Goal: Contribute content: Contribute content

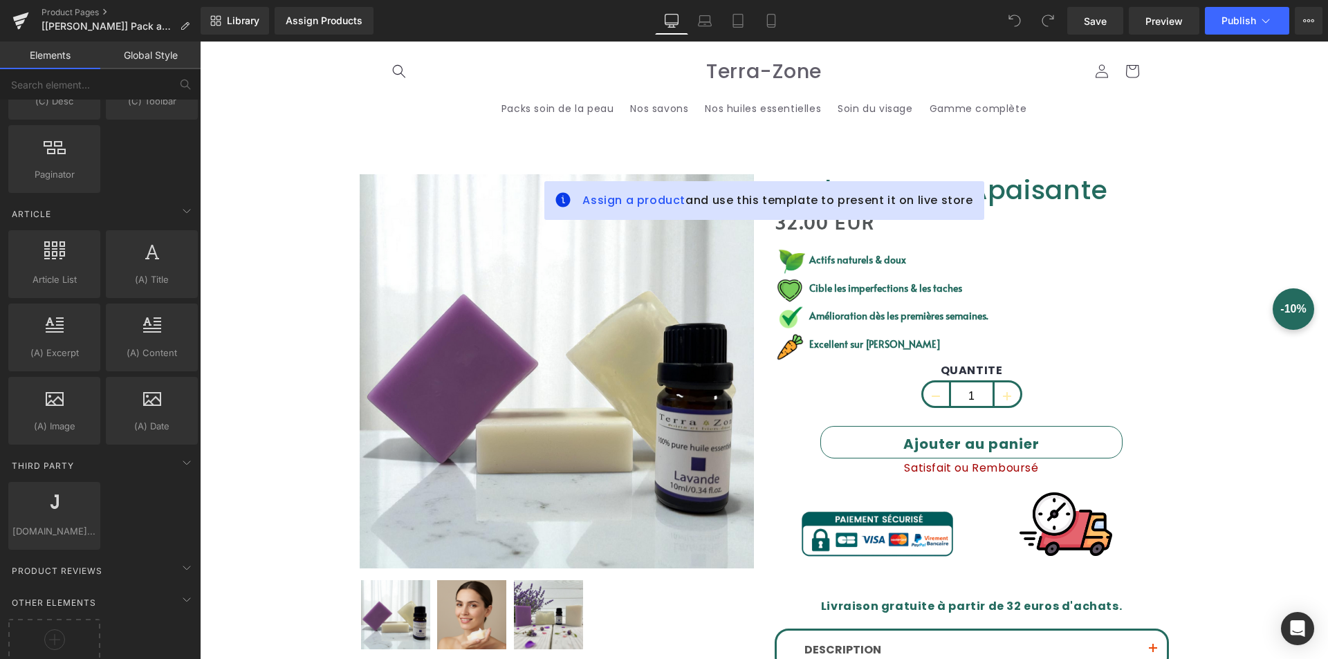
scroll to position [2564, 0]
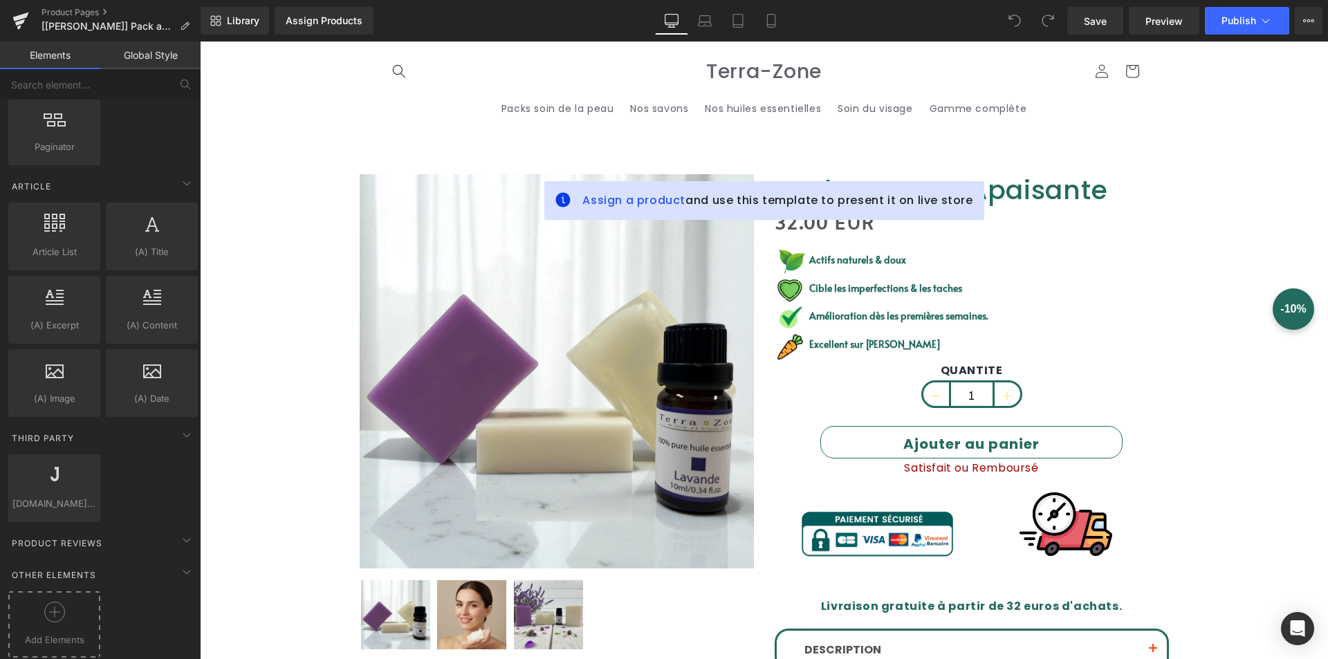
click at [67, 602] on div at bounding box center [54, 617] width 85 height 31
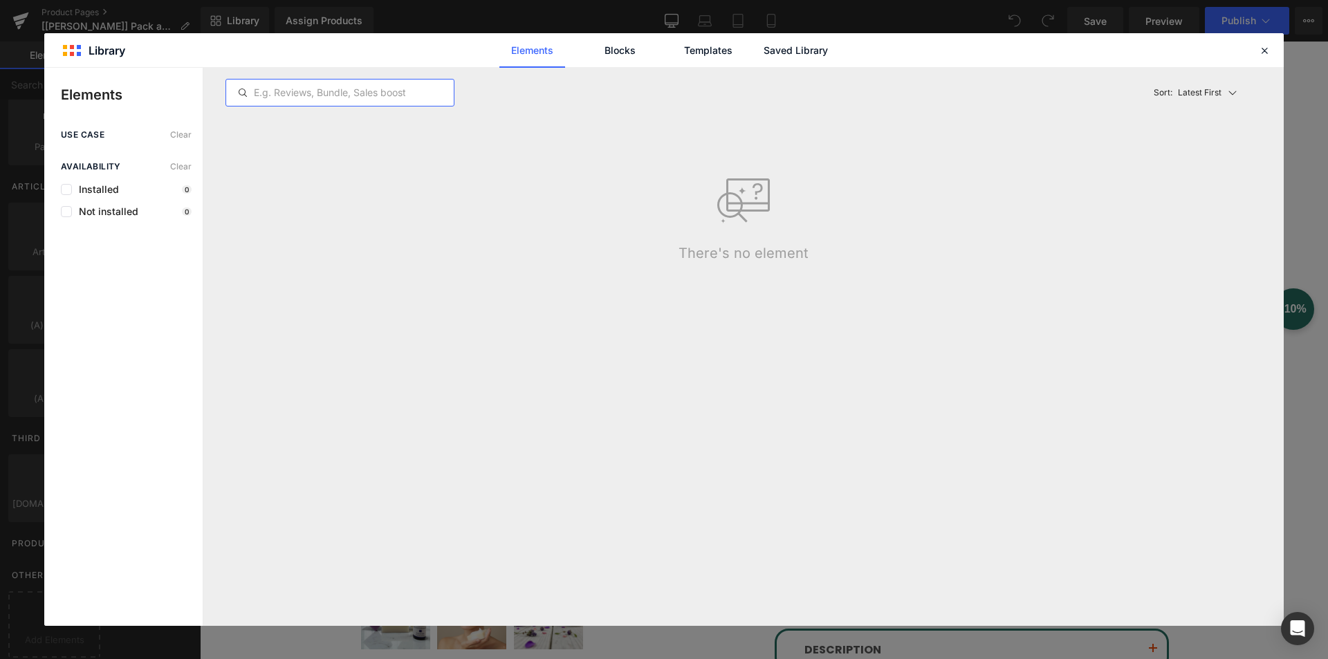
click at [342, 86] on input "text" at bounding box center [340, 92] width 228 height 17
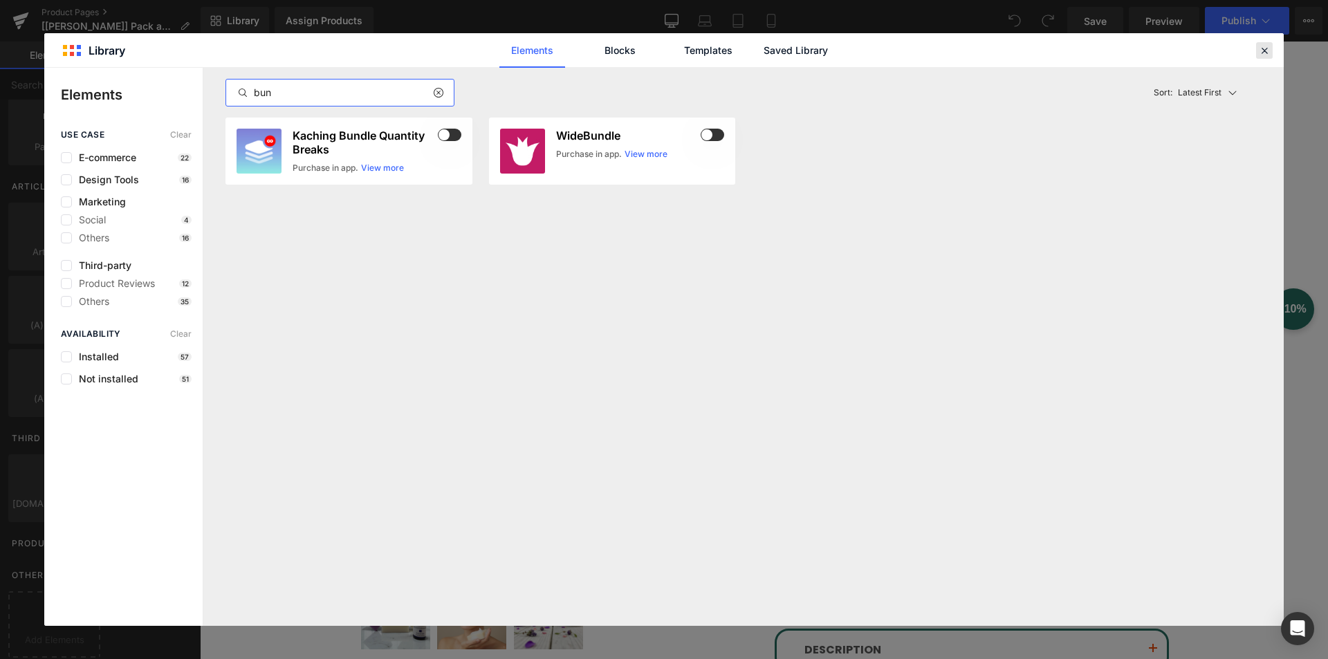
type input "bun"
drag, startPoint x: 1263, startPoint y: 53, endPoint x: 734, endPoint y: 44, distance: 529.8
click at [1263, 53] on icon at bounding box center [1264, 50] width 12 height 12
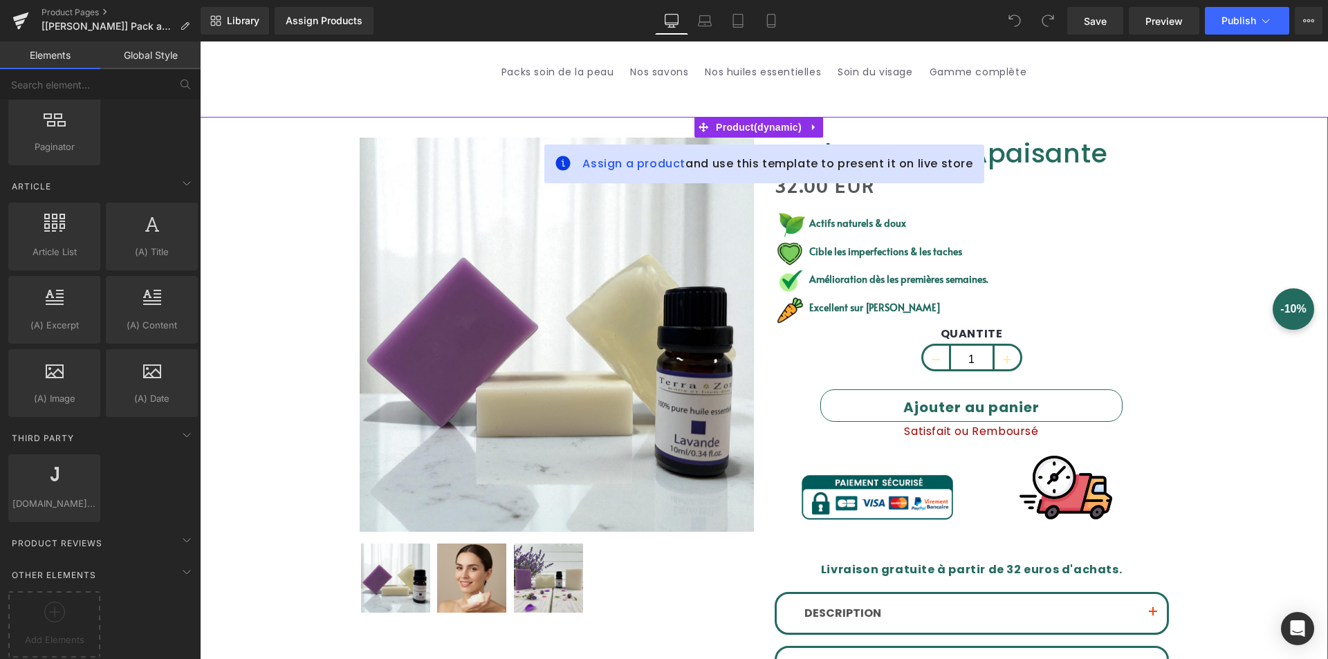
scroll to position [69, 0]
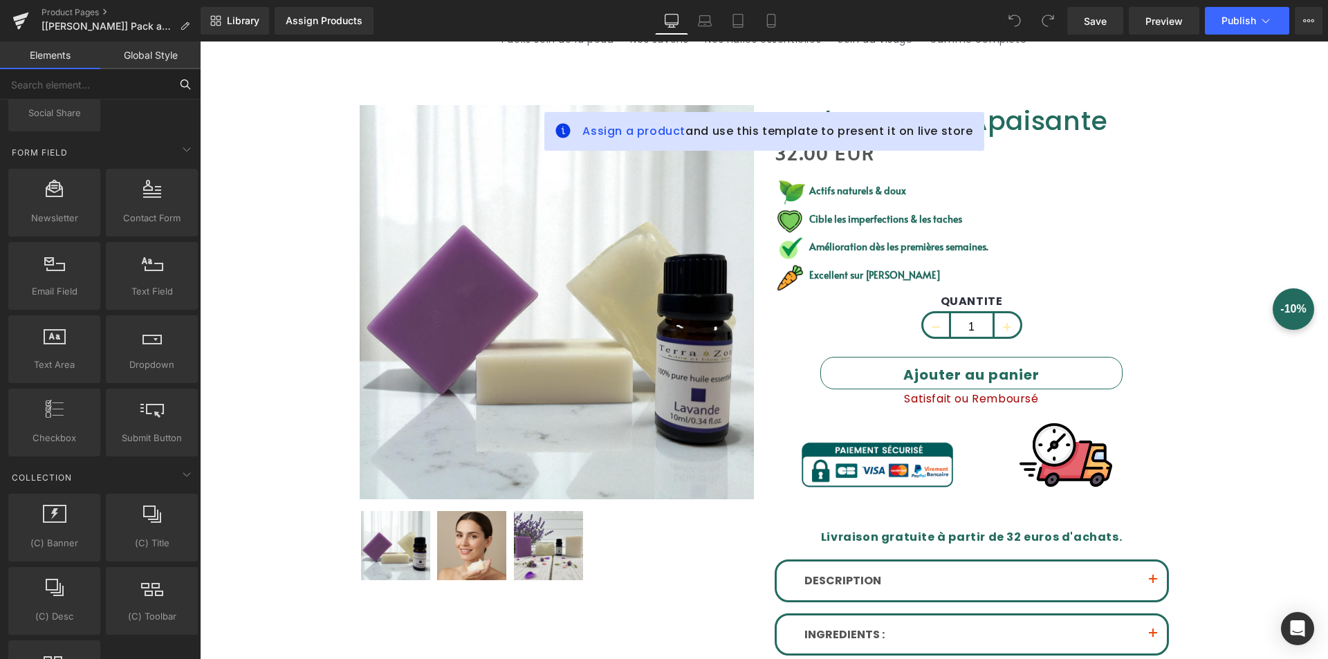
click at [66, 80] on input "text" at bounding box center [85, 84] width 170 height 30
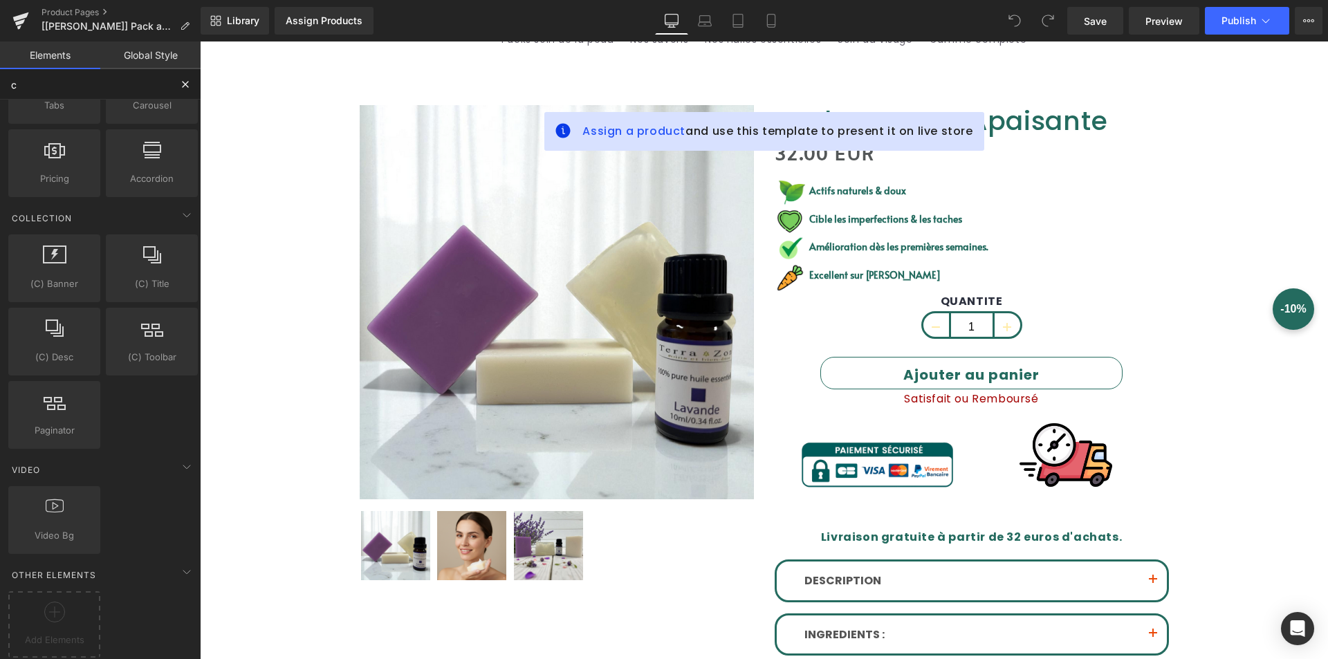
scroll to position [1402, 0]
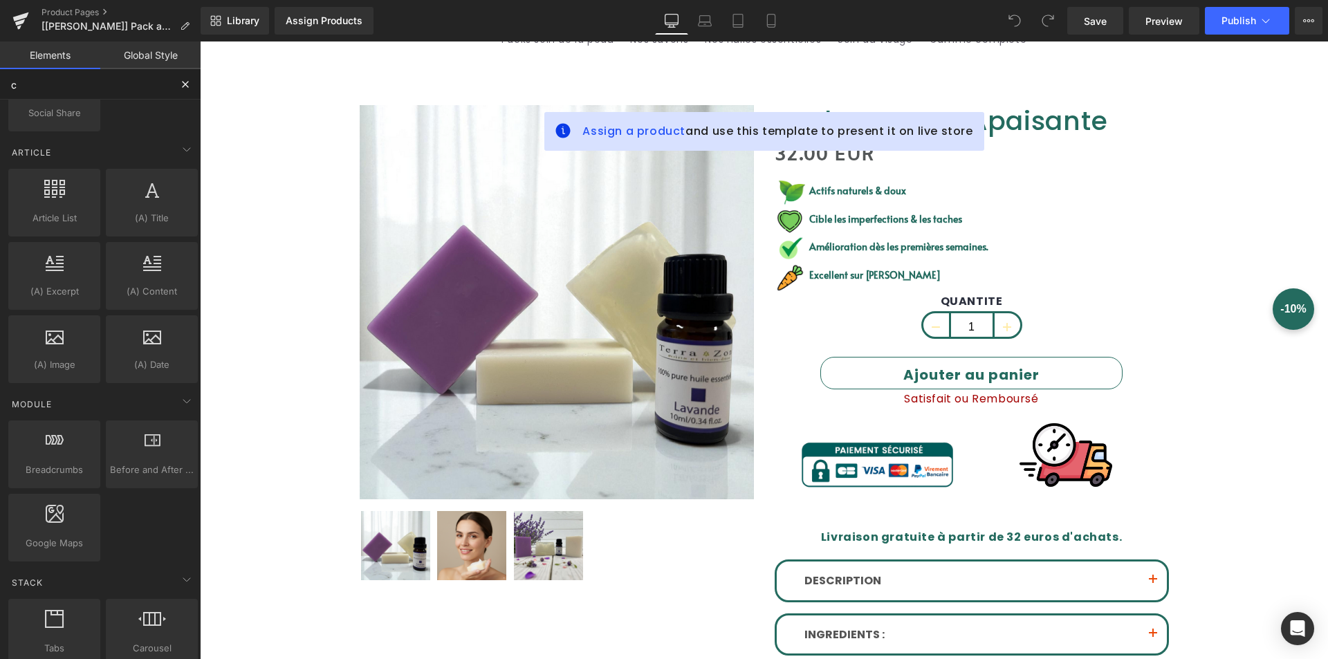
type input "cu"
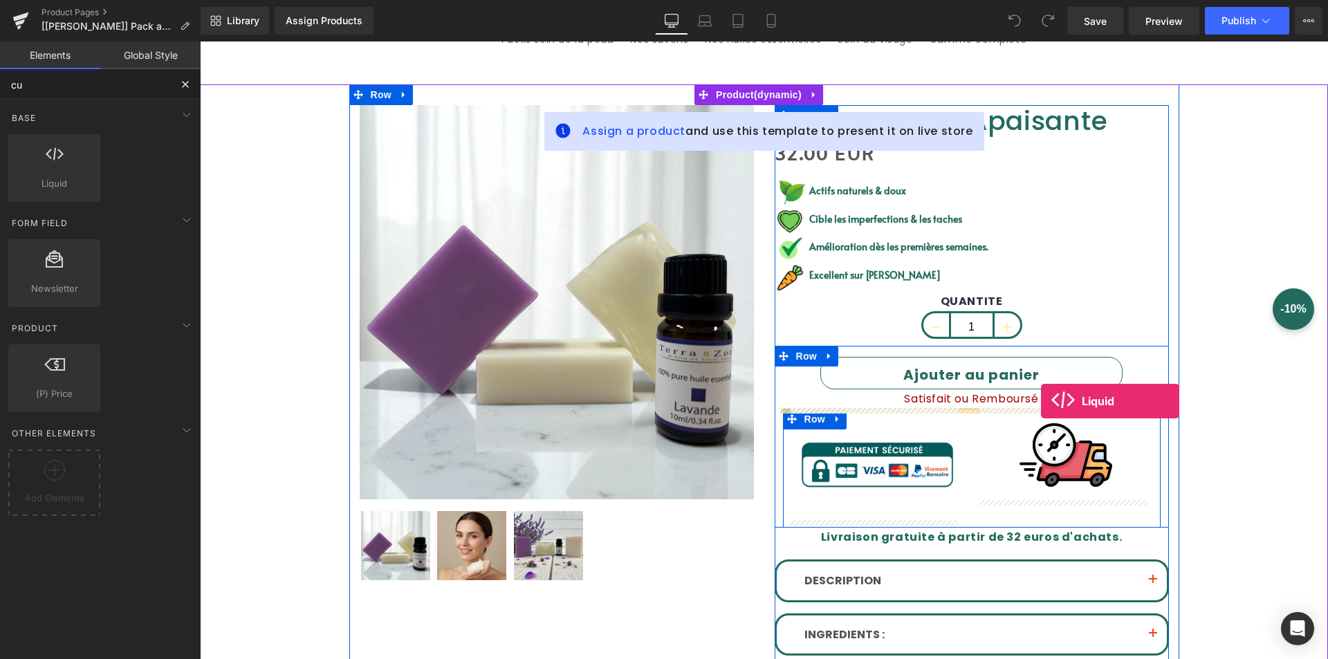
drag, startPoint x: 269, startPoint y: 214, endPoint x: 1041, endPoint y: 401, distance: 794.0
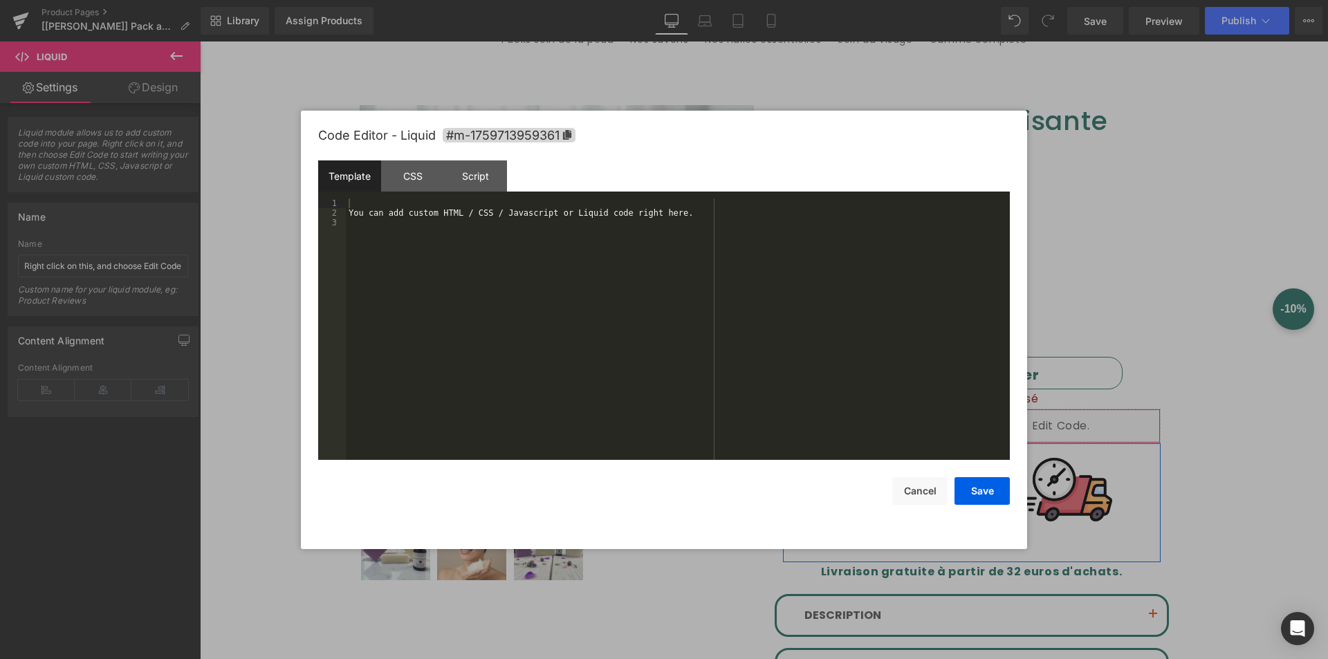
click at [919, 0] on div "Liquid You are previewing how the will restyle your page. You can not edit Elem…" at bounding box center [664, 0] width 1328 height 0
click at [739, 354] on div "You can add custom HTML / CSS / Javascript or Liquid code right here." at bounding box center [678, 338] width 664 height 281
click at [983, 490] on button "Save" at bounding box center [981, 491] width 55 height 28
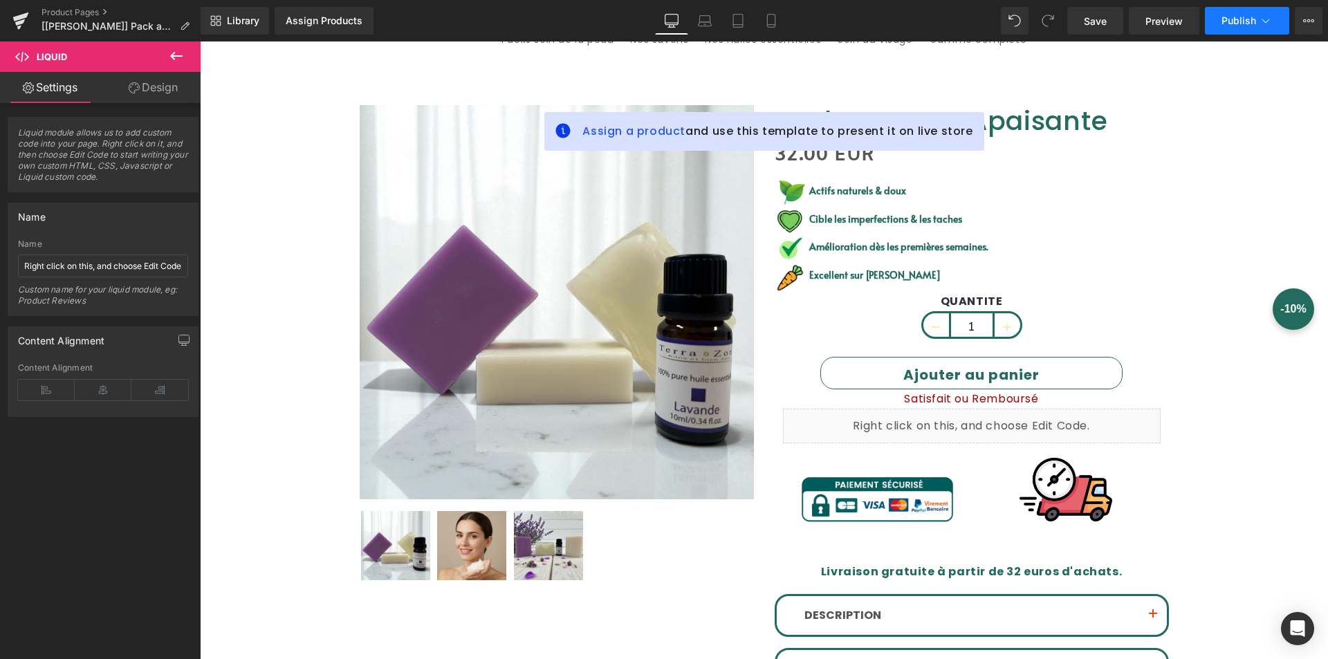
click at [1233, 13] on button "Publish" at bounding box center [1247, 21] width 84 height 28
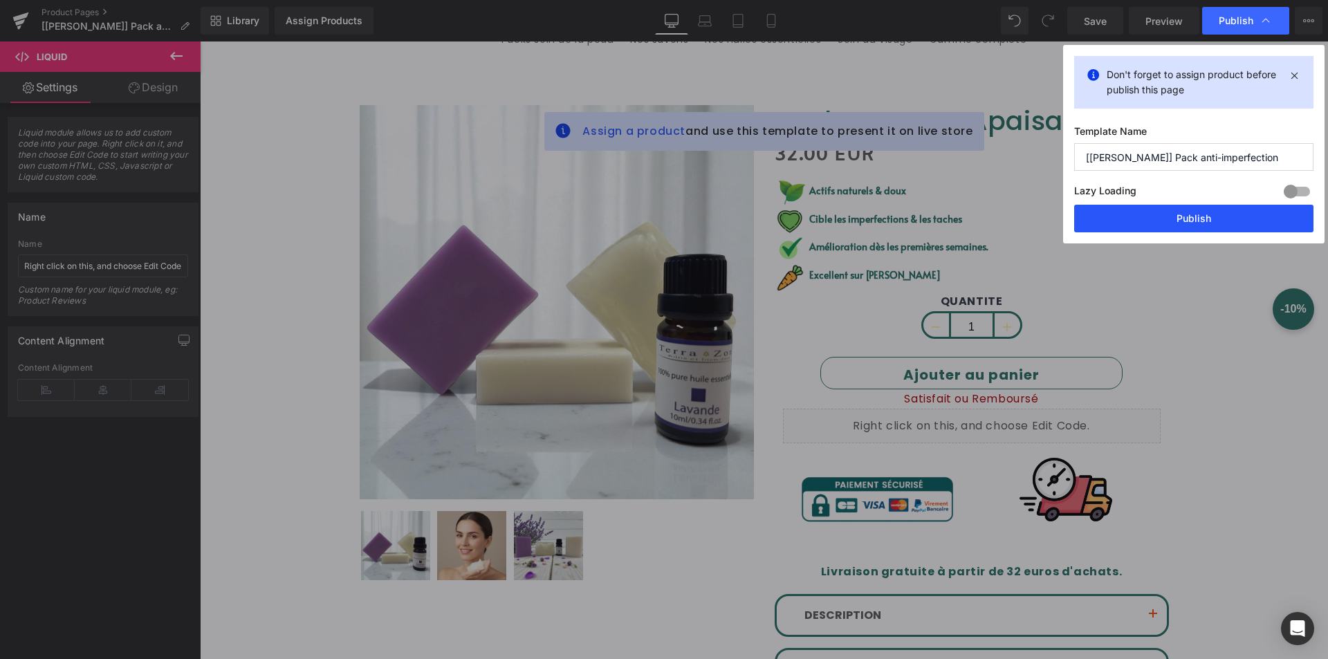
click at [1122, 230] on button "Publish" at bounding box center [1193, 219] width 239 height 28
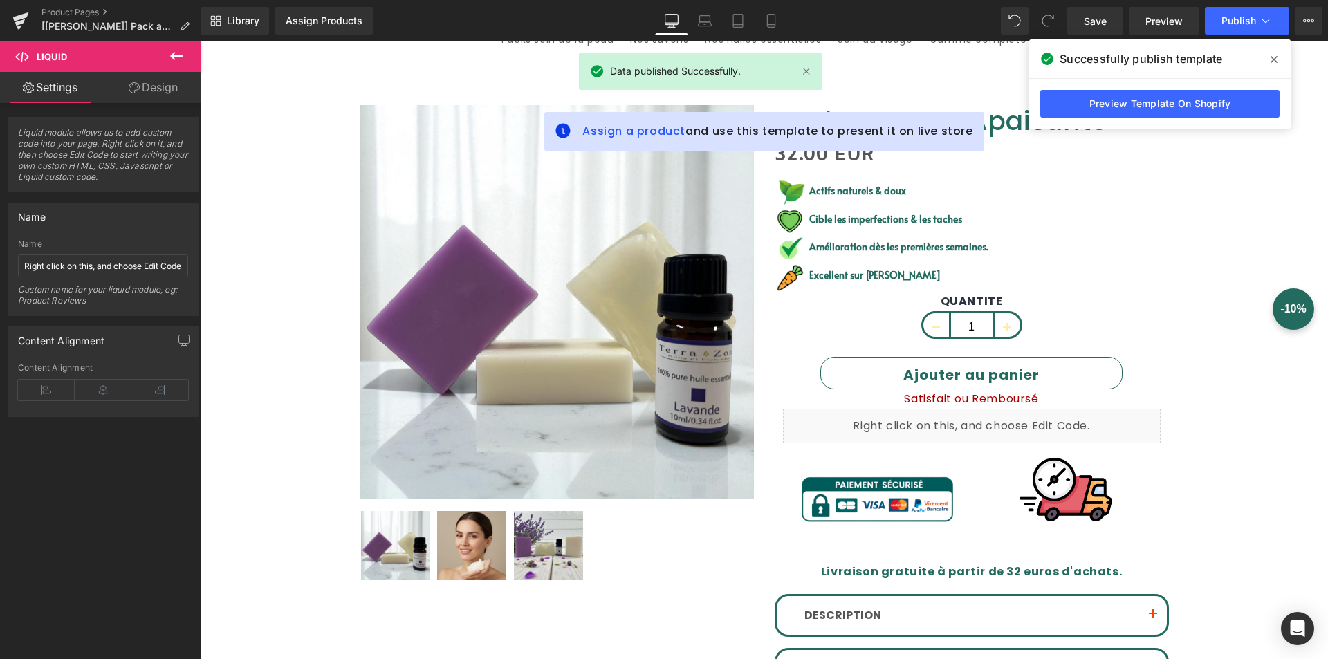
click at [1277, 61] on icon at bounding box center [1273, 59] width 7 height 11
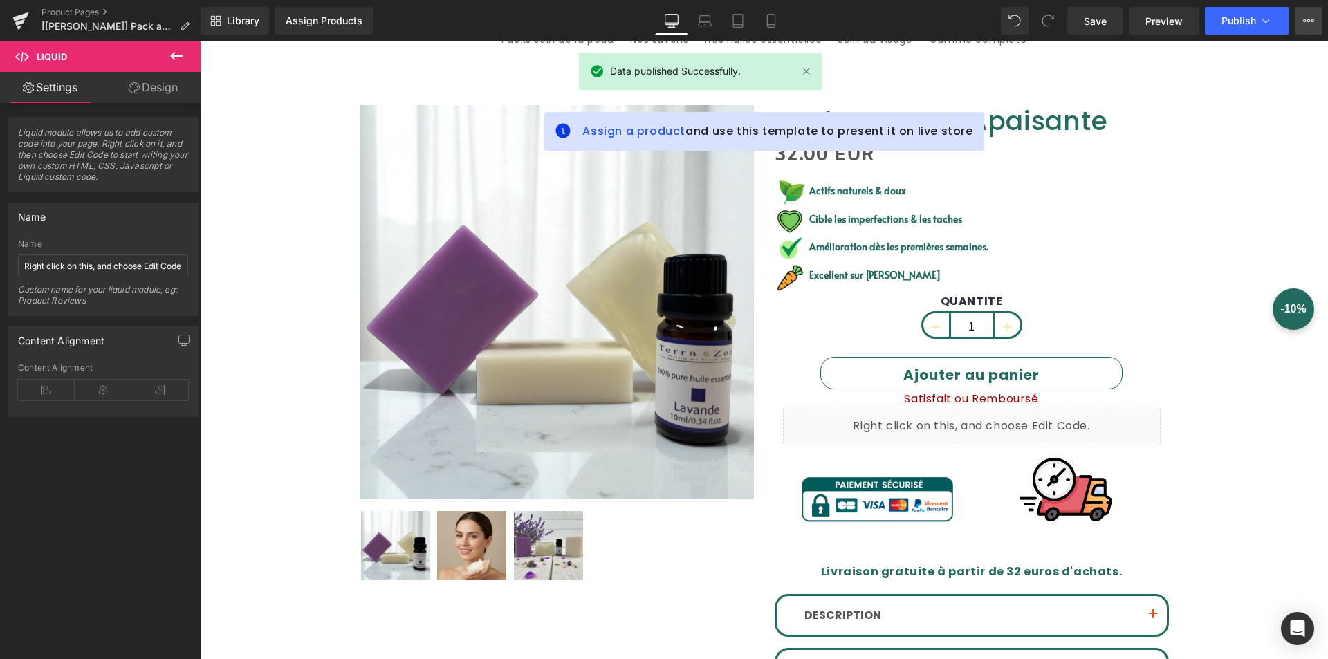
click at [1306, 28] on button "View Live Page View with current Template Save Template to Library Schedule Pub…" at bounding box center [1309, 21] width 28 height 28
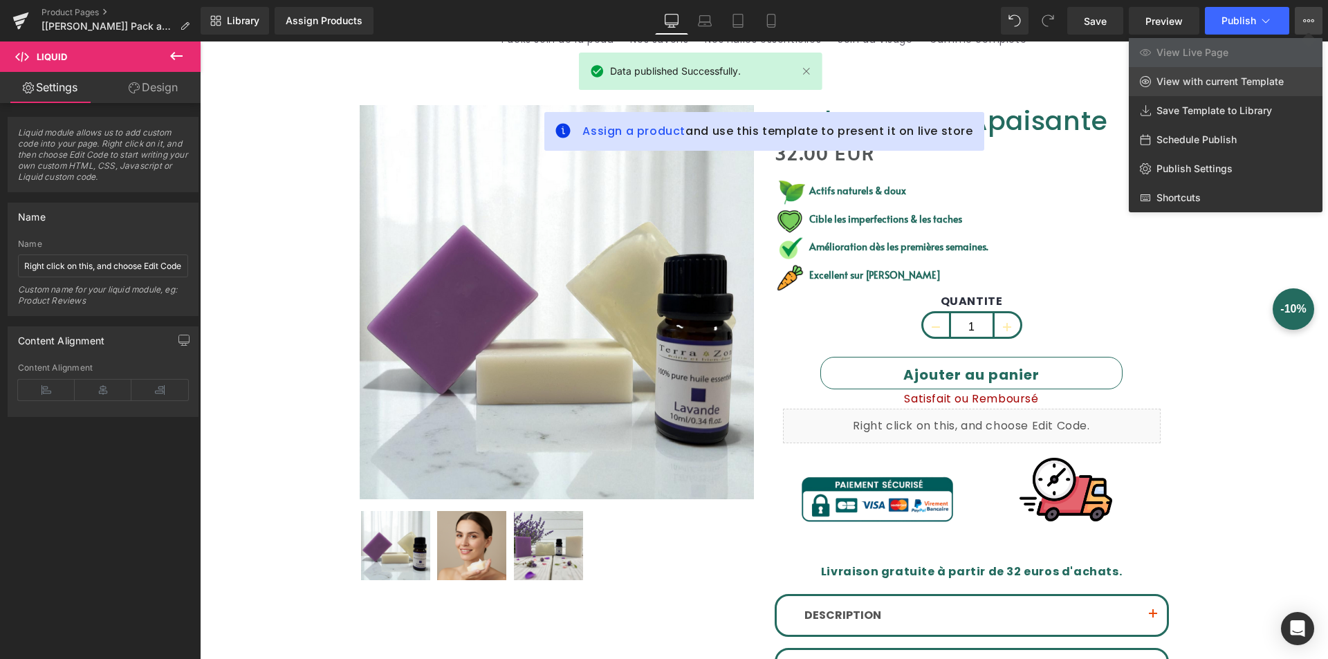
click at [1215, 87] on span "View with current Template" at bounding box center [1219, 81] width 127 height 12
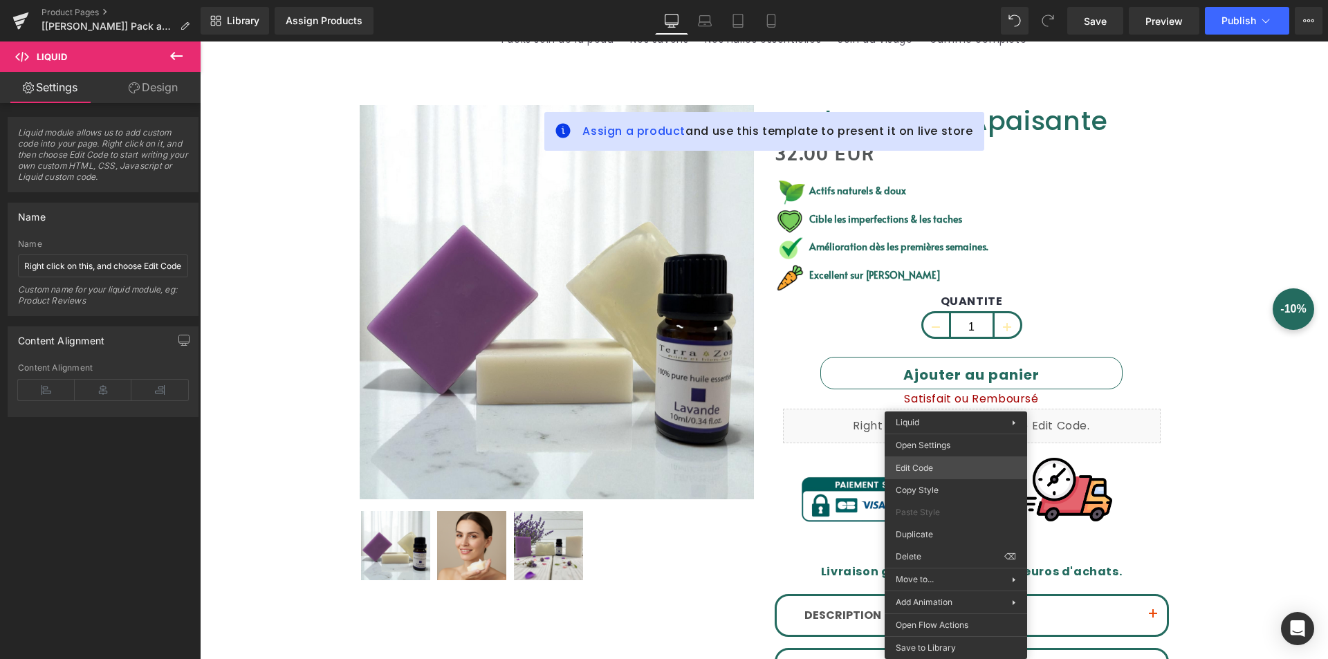
click at [934, 0] on div "Liquid You are previewing how the will restyle your page. You can not edit Elem…" at bounding box center [664, 0] width 1328 height 0
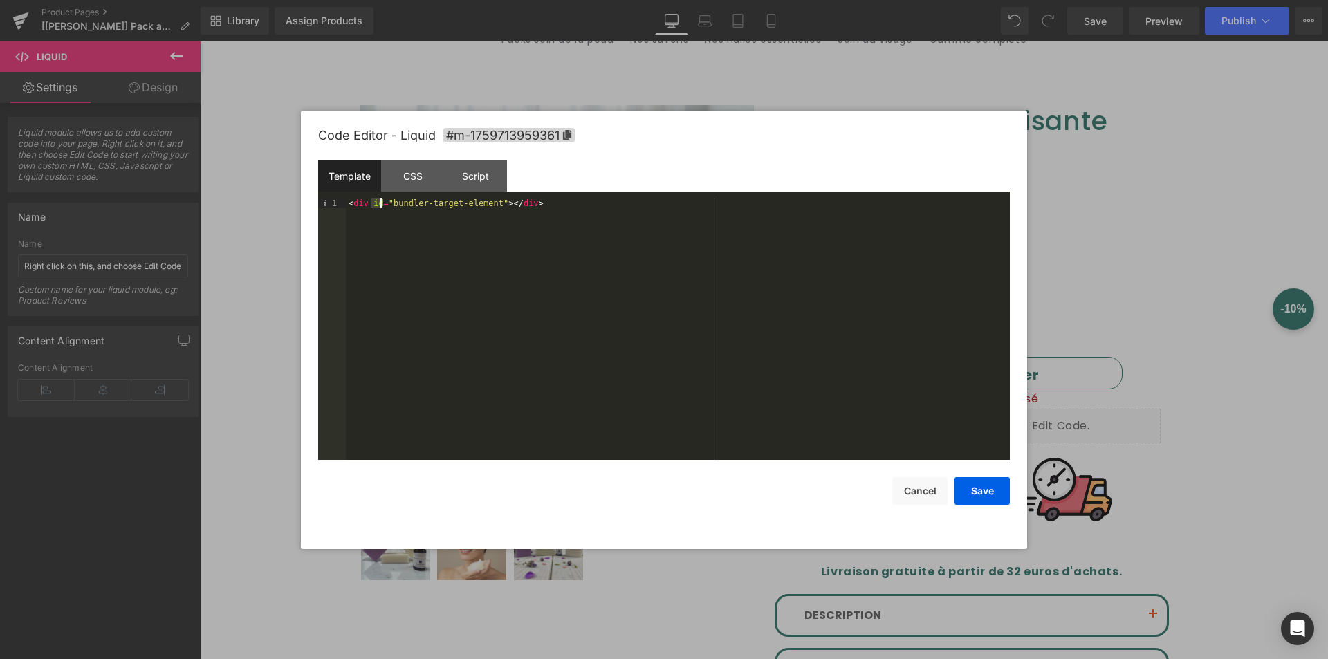
drag, startPoint x: 369, startPoint y: 207, endPoint x: 380, endPoint y: 207, distance: 10.4
click at [380, 207] on div "< div id = "bundler-target-element" > </ div >" at bounding box center [678, 338] width 664 height 281
click at [528, 318] on div "< div class = "bundler-target-element" > </ div >" at bounding box center [678, 338] width 664 height 281
click at [999, 496] on button "Save" at bounding box center [981, 491] width 55 height 28
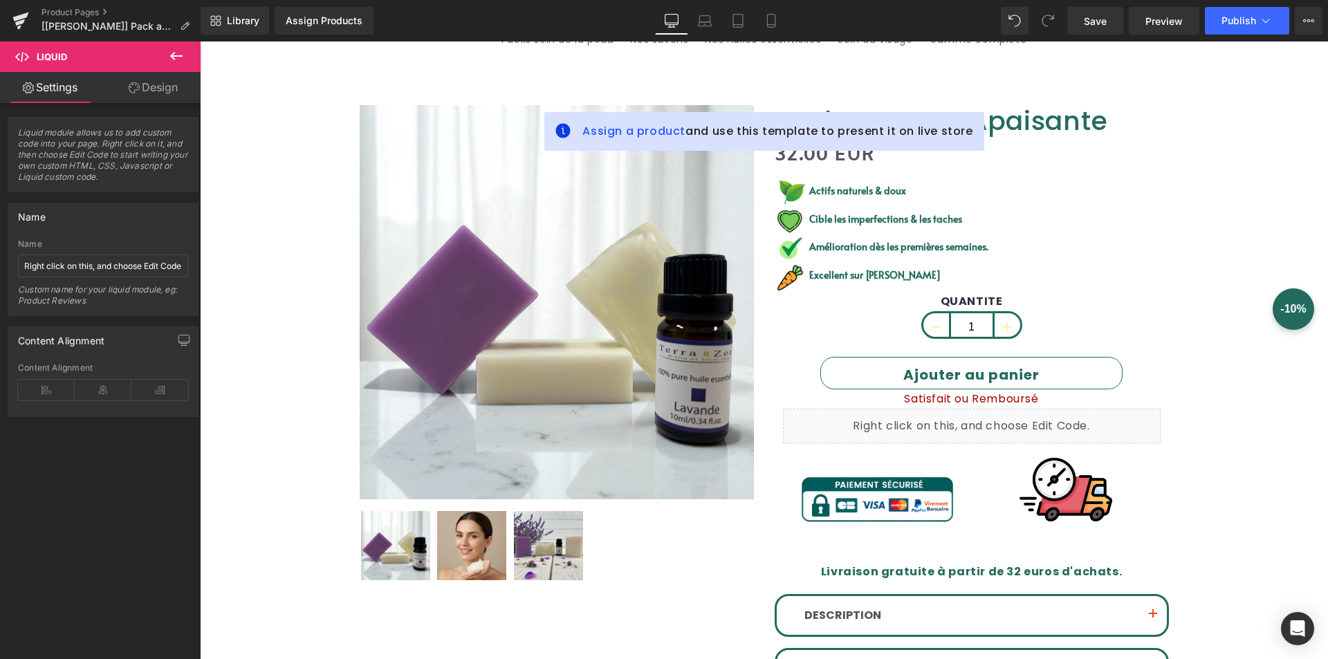
click at [1220, 35] on div "Library Assign Products Product Preview No product match your search. Please tr…" at bounding box center [764, 20] width 1127 height 41
click at [1227, 24] on span "Publish" at bounding box center [1238, 20] width 35 height 11
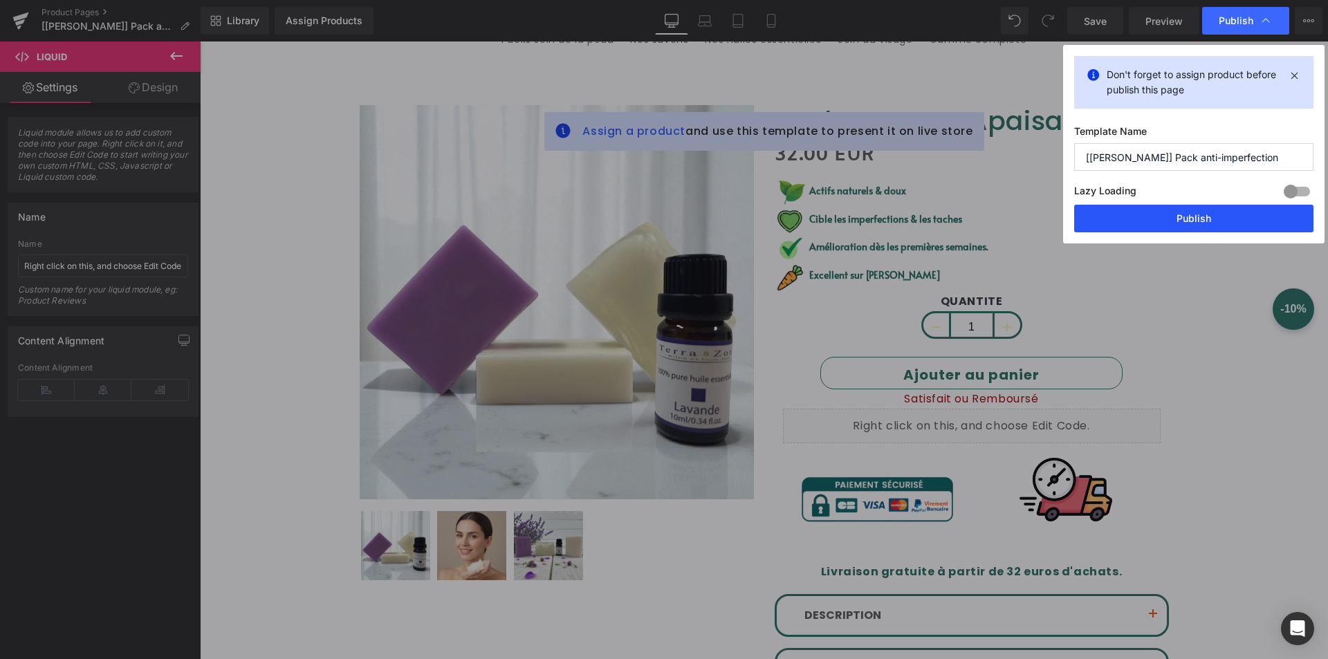
drag, startPoint x: 1122, startPoint y: 221, endPoint x: 824, endPoint y: 155, distance: 304.7
click at [1122, 221] on button "Publish" at bounding box center [1193, 219] width 239 height 28
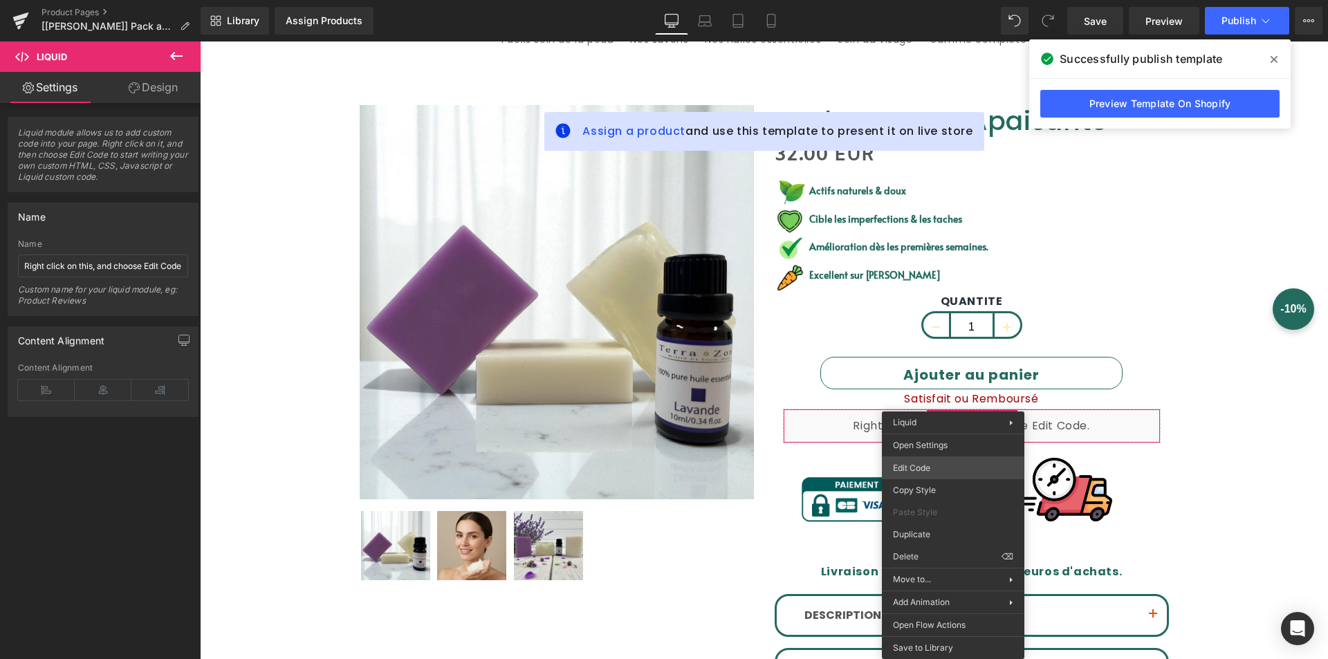
click at [916, 0] on div "Liquid You are previewing how the will restyle your page. You can not edit Elem…" at bounding box center [664, 0] width 1328 height 0
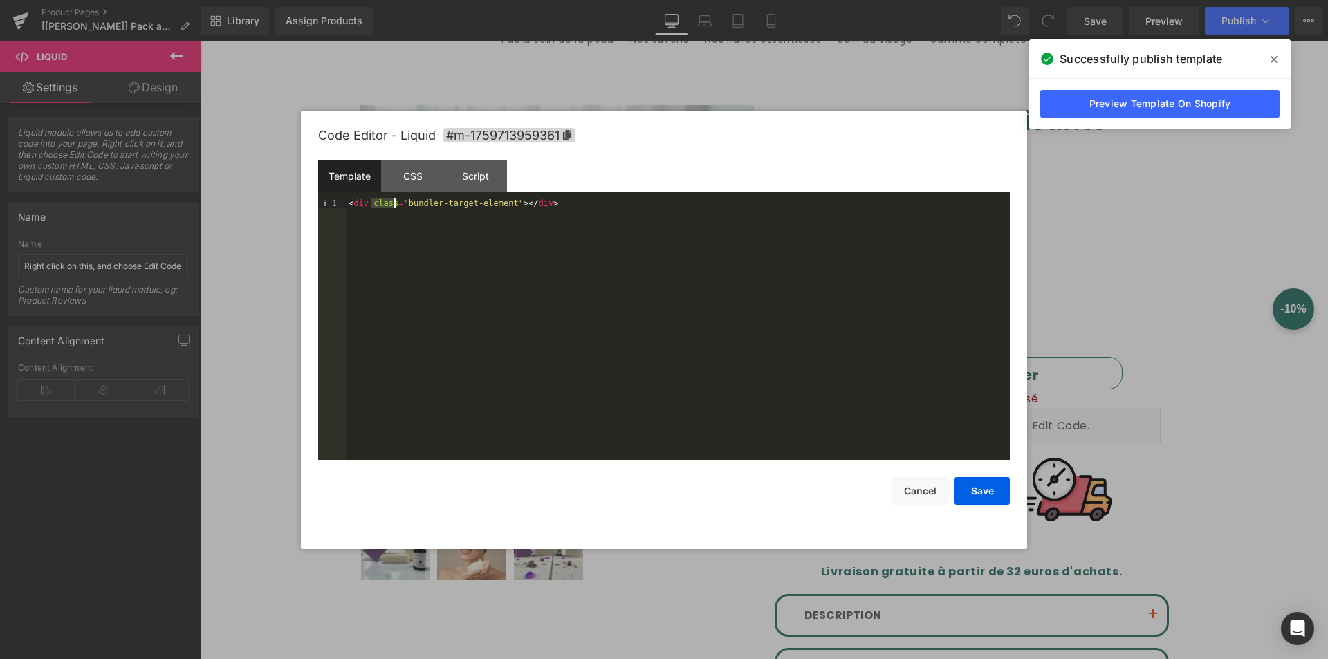
drag, startPoint x: 372, startPoint y: 206, endPoint x: 393, endPoint y: 205, distance: 21.4
click at [393, 205] on div "< div class = "bundler-target-element" > </ div >" at bounding box center [678, 338] width 664 height 281
click at [505, 299] on div "< div id = "bundler-target-element" > </ div >" at bounding box center [678, 338] width 664 height 281
click at [987, 492] on button "Save" at bounding box center [981, 491] width 55 height 28
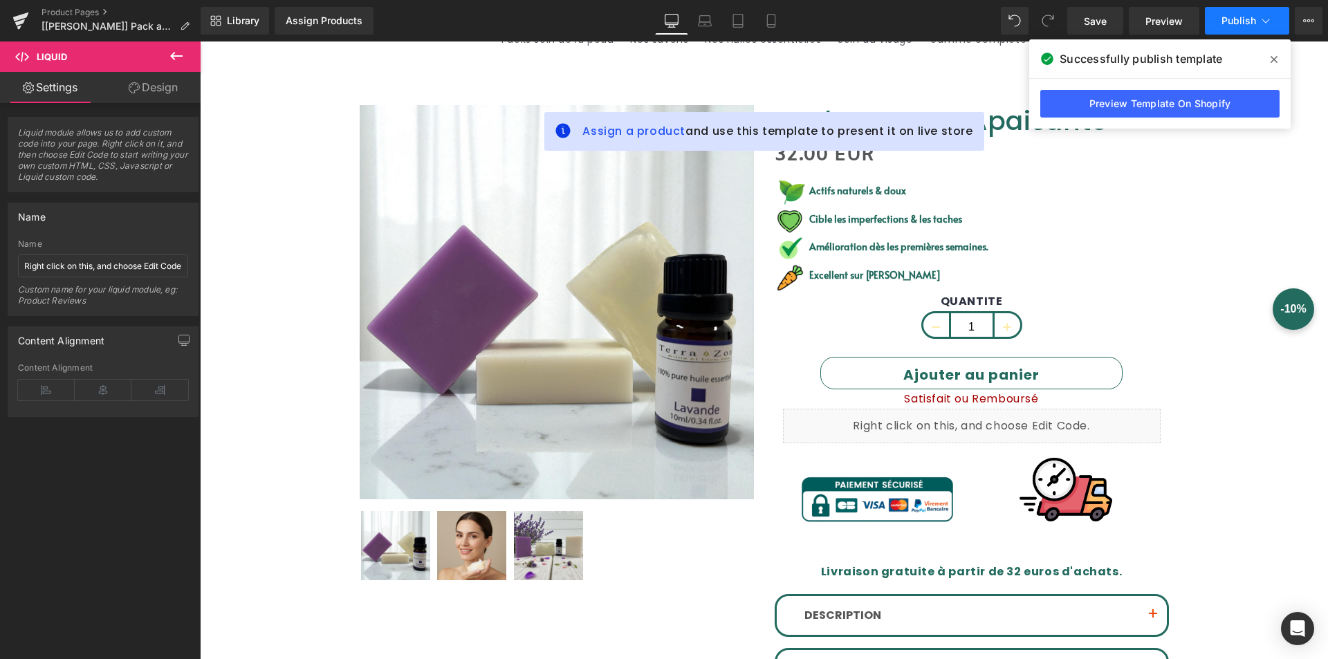
click at [1227, 26] on button "Publish" at bounding box center [1247, 21] width 84 height 28
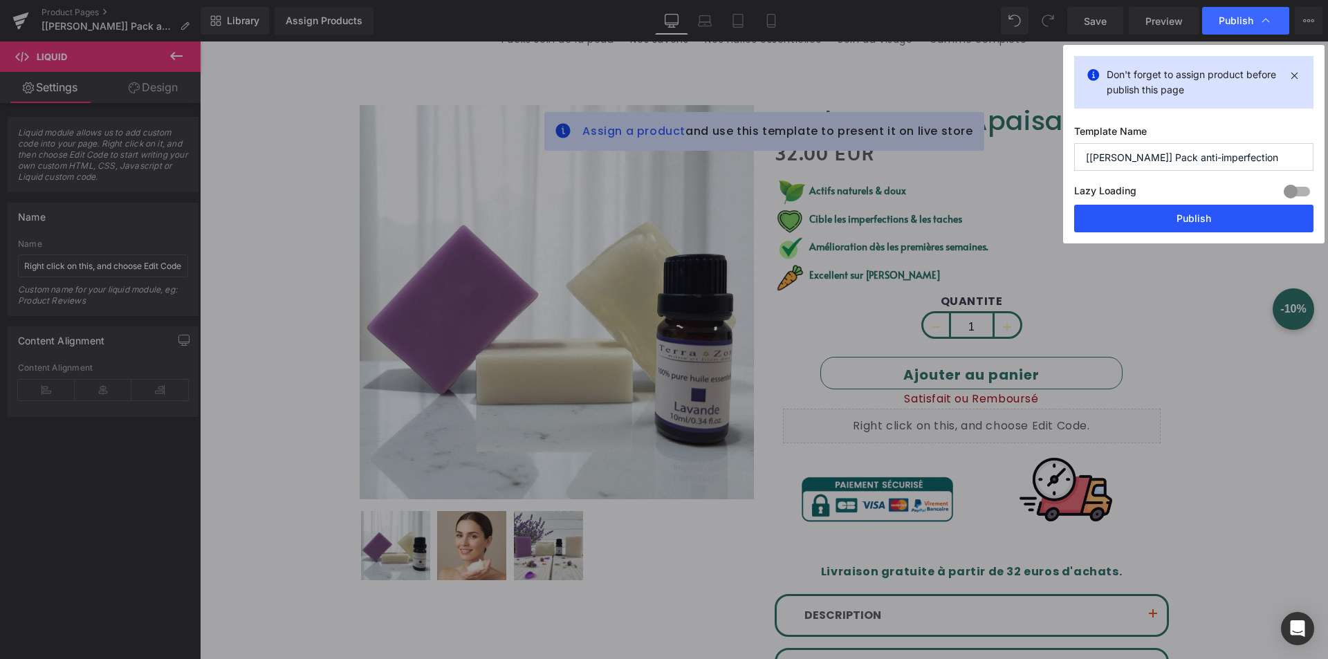
click at [1167, 228] on button "Publish" at bounding box center [1193, 219] width 239 height 28
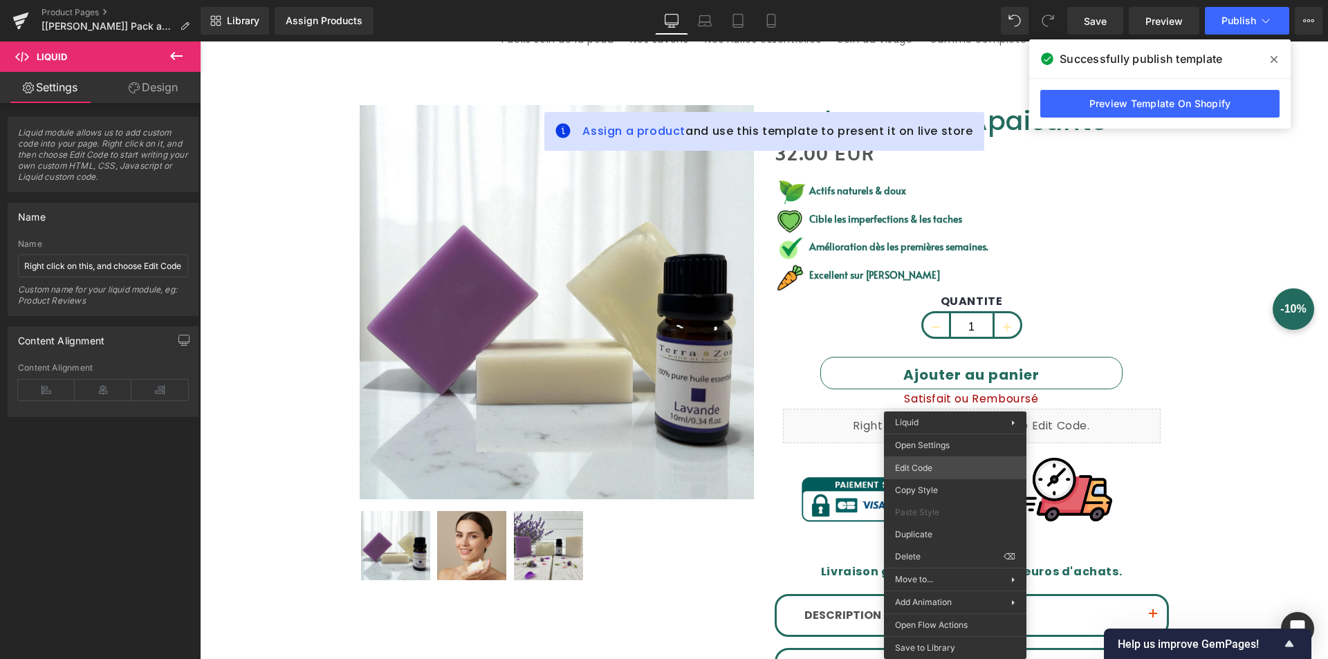
click at [925, 0] on div "Liquid You are previewing how the will restyle your page. You can not edit Elem…" at bounding box center [664, 0] width 1328 height 0
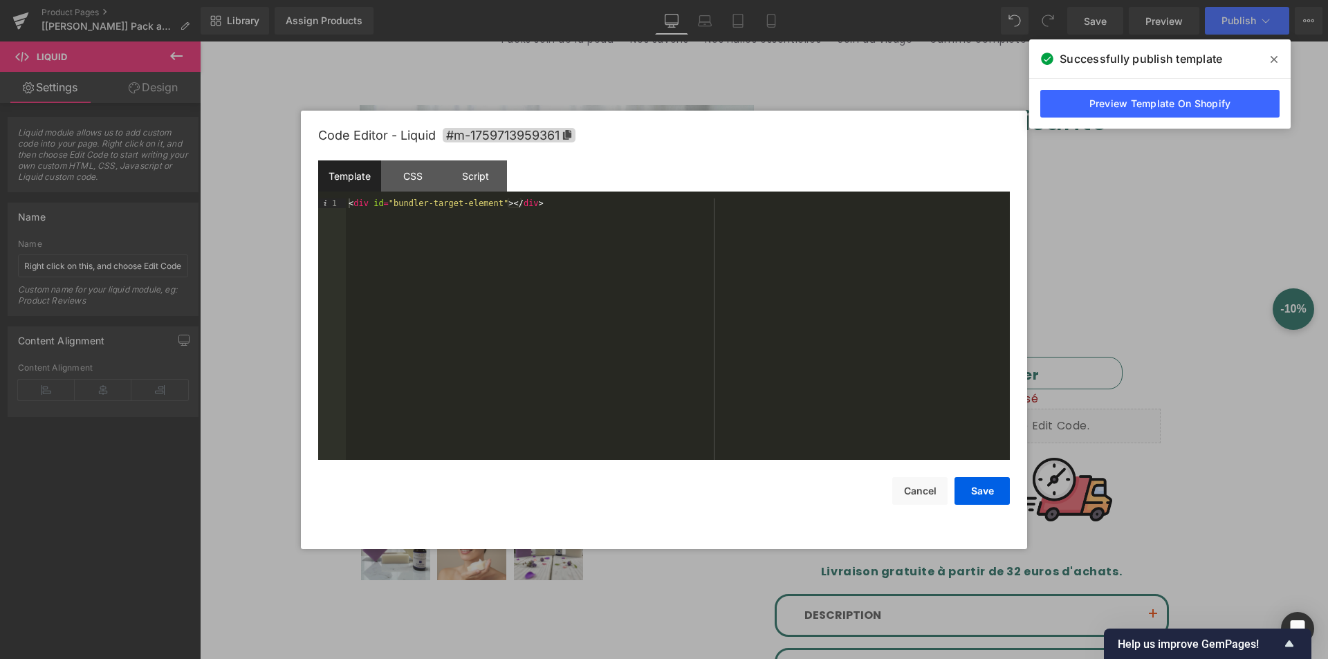
click at [772, 240] on div "< div id = "bundler-target-element" > </ div >" at bounding box center [678, 338] width 664 height 281
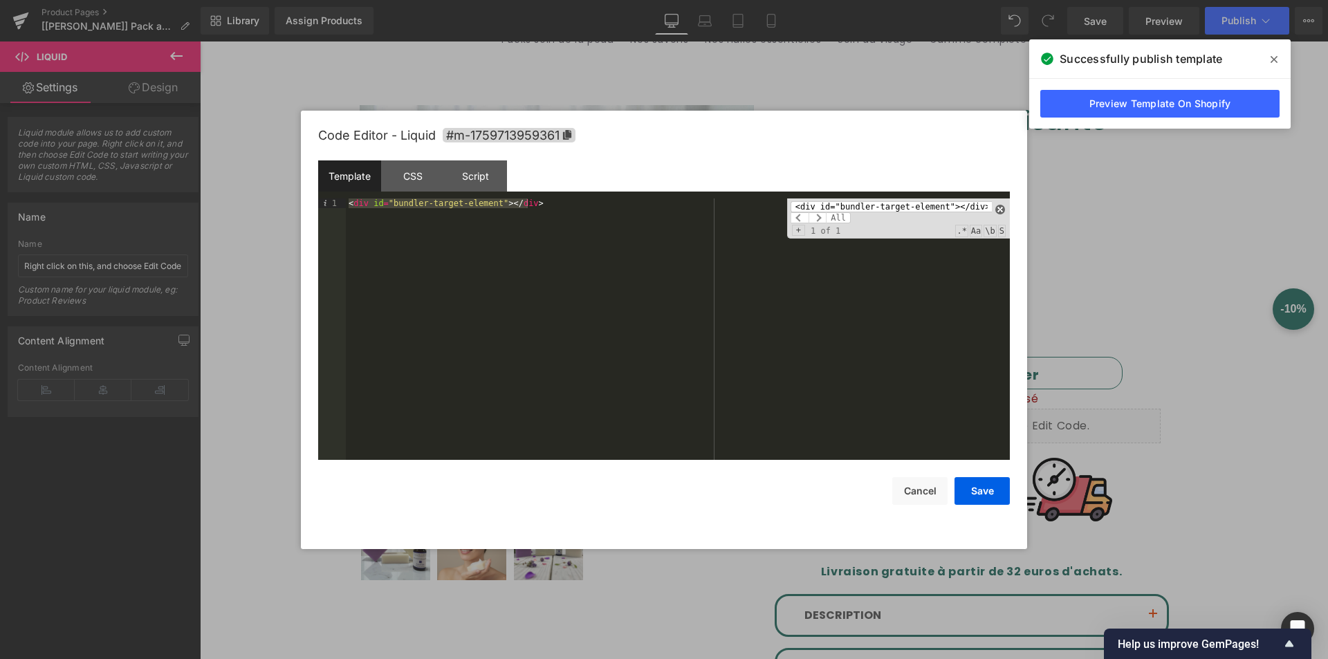
type input "<div id="bundler-target-element"></div>"
click at [1001, 207] on span at bounding box center [1000, 210] width 10 height 10
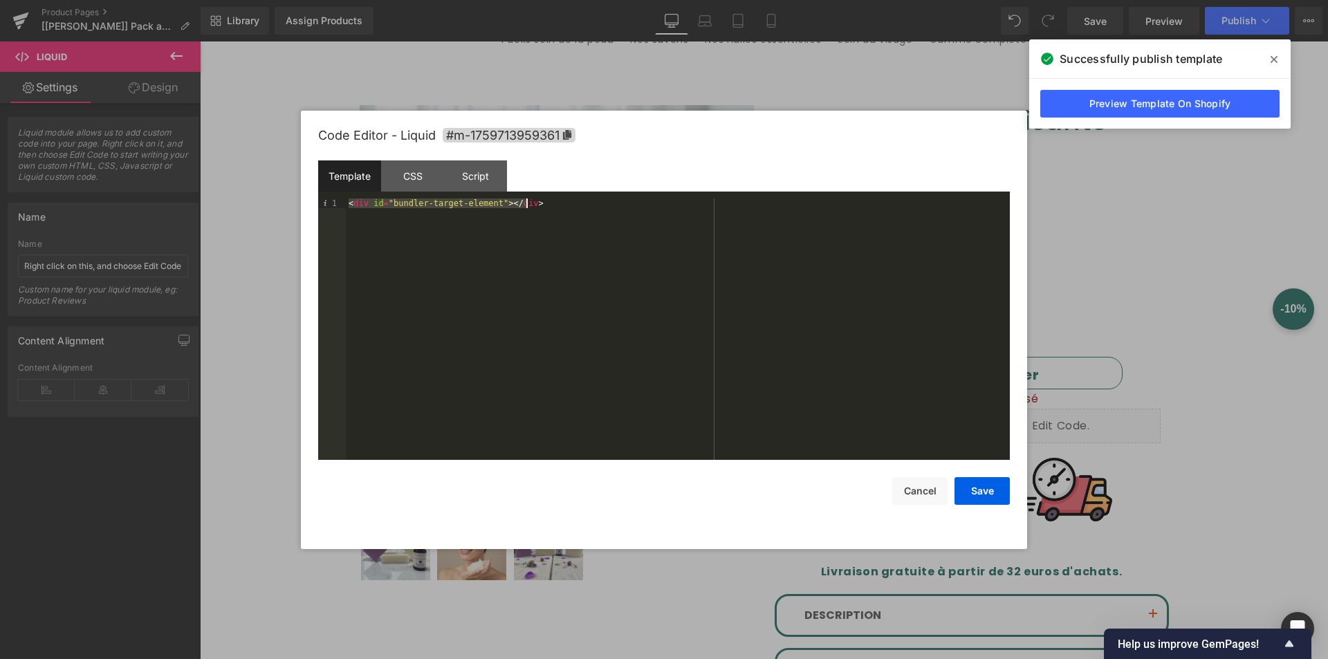
click at [926, 147] on div "Code Editor - Liquid #m-1759713959361" at bounding box center [664, 136] width 692 height 50
click at [1275, 55] on icon at bounding box center [1273, 59] width 7 height 11
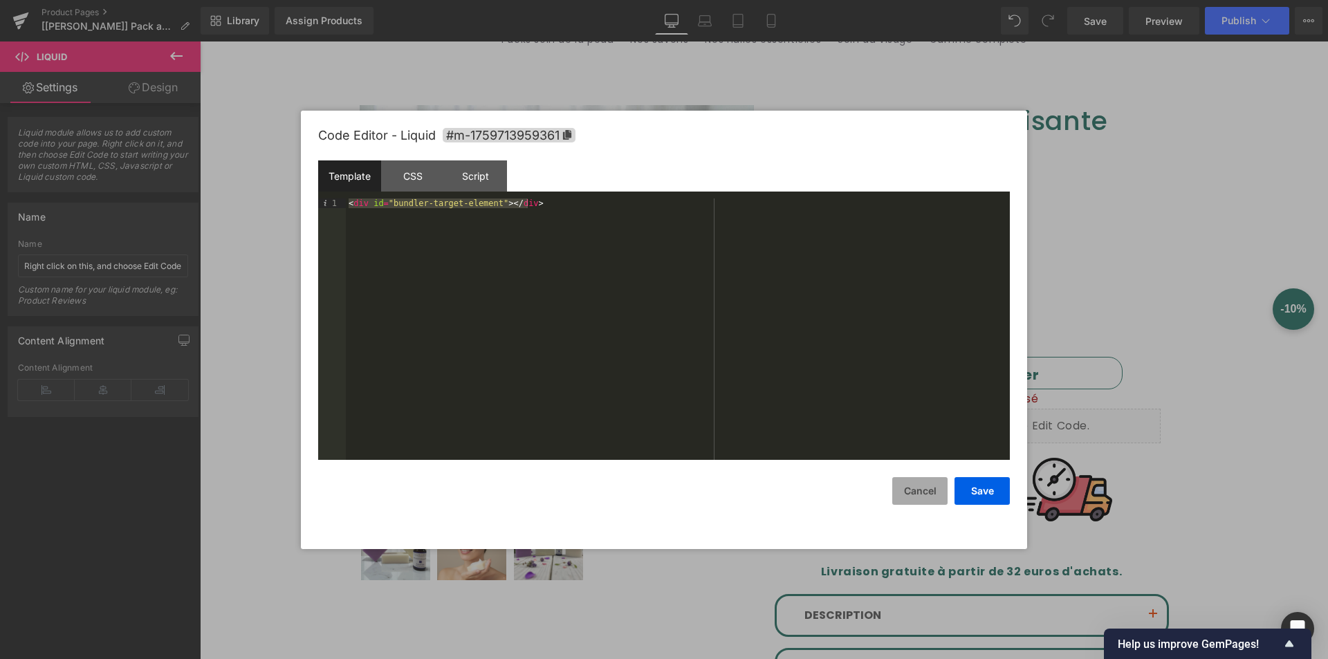
click at [925, 488] on button "Cancel" at bounding box center [919, 491] width 55 height 28
